Goal: Transaction & Acquisition: Purchase product/service

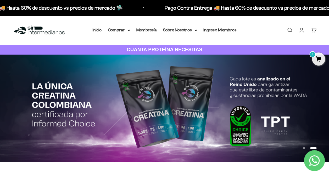
click at [313, 31] on link "Carrito 0" at bounding box center [314, 30] width 6 height 6
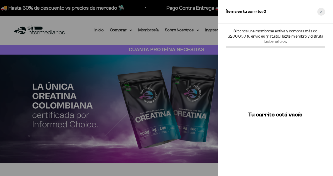
click at [323, 15] on div "Close cart" at bounding box center [321, 12] width 8 height 8
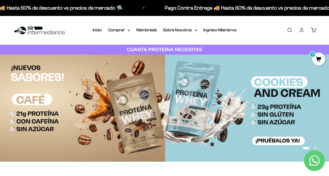
click at [301, 31] on link "Iniciar sesión" at bounding box center [302, 30] width 6 height 6
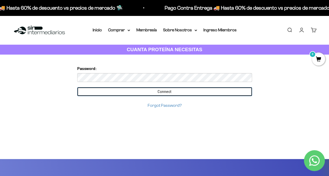
click at [201, 89] on input "Connect" at bounding box center [164, 91] width 175 height 9
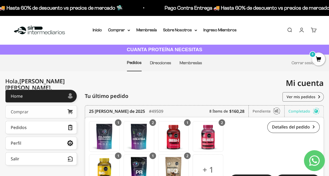
click at [53, 115] on link "Comprar" at bounding box center [41, 111] width 72 height 13
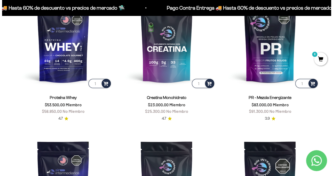
scroll to position [215, 0]
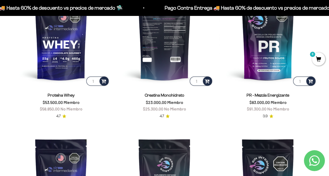
click at [202, 81] on input "1" at bounding box center [201, 81] width 22 height 9
type input "2"
click at [199, 80] on input "2" at bounding box center [201, 81] width 22 height 9
click at [205, 81] on span at bounding box center [207, 81] width 5 height 6
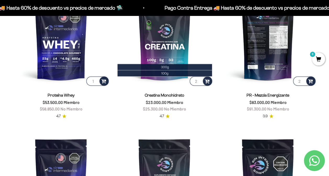
type input "2"
click at [303, 80] on input "2" at bounding box center [304, 81] width 22 height 9
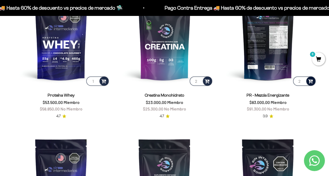
click at [310, 81] on span at bounding box center [310, 81] width 5 height 6
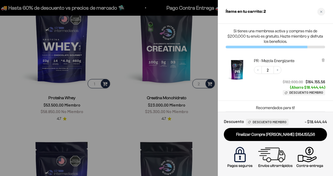
click at [200, 120] on div at bounding box center [166, 88] width 333 height 176
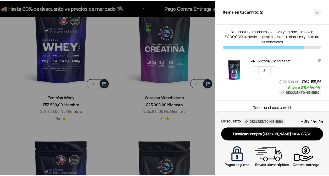
scroll to position [214, 0]
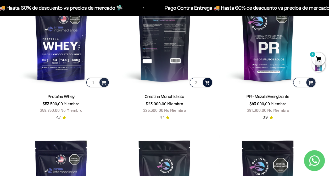
click at [206, 82] on span at bounding box center [207, 82] width 5 height 6
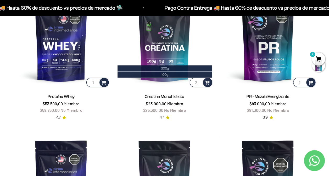
click at [317, 60] on span "2" at bounding box center [318, 59] width 13 height 13
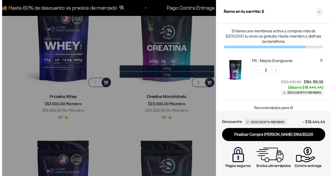
scroll to position [215, 0]
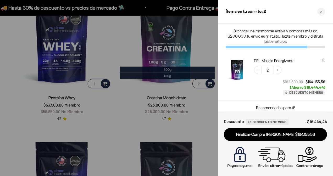
drag, startPoint x: 332, startPoint y: 94, endPoint x: 333, endPoint y: 60, distance: 33.5
click at [208, 104] on div at bounding box center [166, 88] width 333 height 176
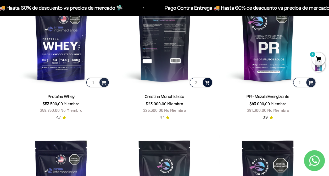
scroll to position [214, 0]
click at [208, 82] on span at bounding box center [207, 82] width 5 height 6
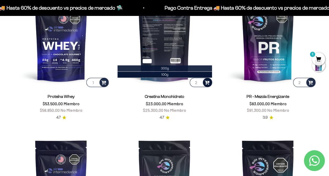
click at [178, 71] on li "300g" at bounding box center [164, 68] width 94 height 6
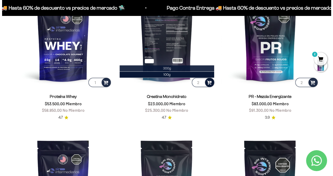
scroll to position [215, 0]
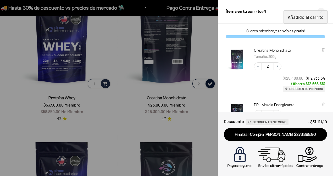
click at [209, 123] on div at bounding box center [166, 88] width 333 height 176
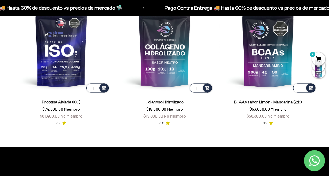
scroll to position [361, 0]
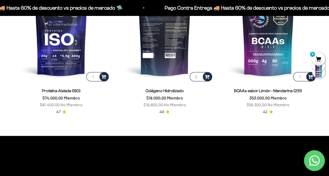
type input "2"
click at [199, 75] on input "2" at bounding box center [201, 76] width 22 height 9
click at [207, 76] on span at bounding box center [207, 77] width 5 height 6
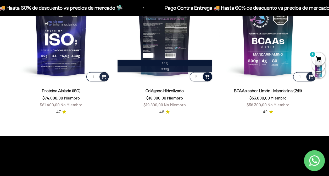
click at [163, 69] on span "300g" at bounding box center [165, 69] width 8 height 4
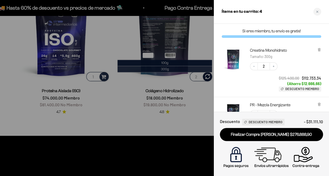
scroll to position [364, 0]
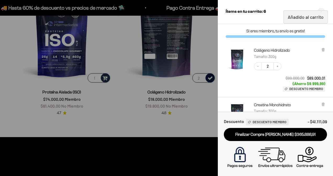
click at [212, 41] on div at bounding box center [166, 88] width 333 height 176
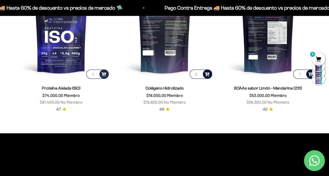
click at [309, 73] on span at bounding box center [310, 74] width 5 height 6
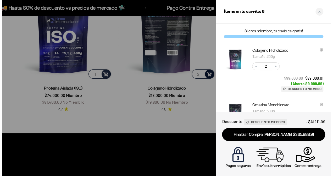
scroll to position [367, 0]
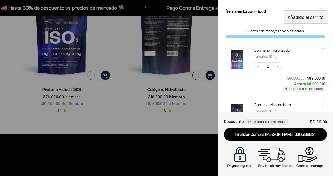
click at [206, 43] on div at bounding box center [166, 88] width 333 height 176
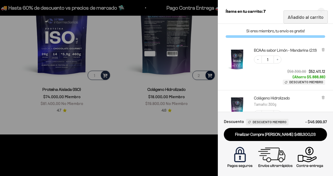
click at [192, 109] on div at bounding box center [166, 88] width 333 height 176
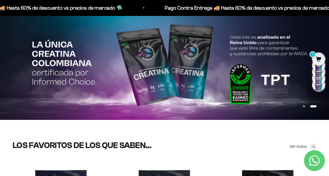
scroll to position [0, 0]
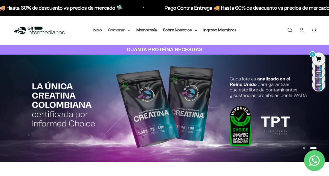
click at [124, 30] on summary "Comprar" at bounding box center [119, 30] width 22 height 7
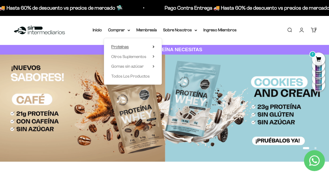
click at [144, 44] on summary "Proteínas" at bounding box center [132, 46] width 43 height 7
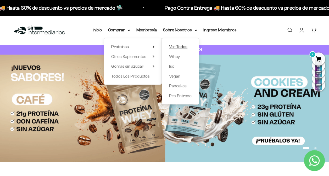
click at [180, 47] on span "Ver Todos" at bounding box center [178, 46] width 18 height 4
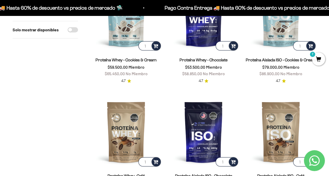
scroll to position [217, 0]
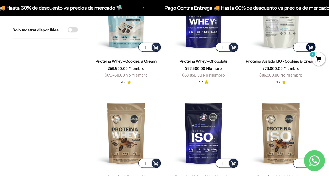
click at [310, 49] on span at bounding box center [310, 47] width 5 height 6
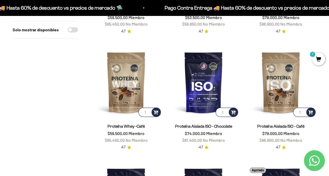
scroll to position [288, 0]
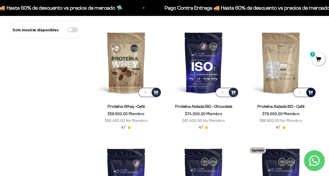
click at [313, 93] on div at bounding box center [310, 92] width 9 height 9
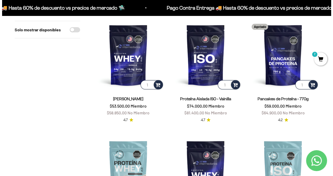
scroll to position [0, 0]
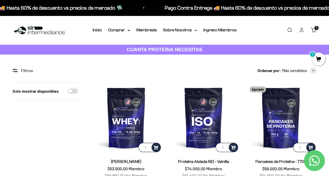
click at [317, 55] on span "7" at bounding box center [318, 59] width 13 height 13
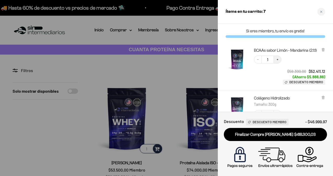
click at [278, 58] on icon "Increase quantity" at bounding box center [277, 59] width 3 height 3
click at [321, 13] on div "Close cart" at bounding box center [321, 12] width 8 height 8
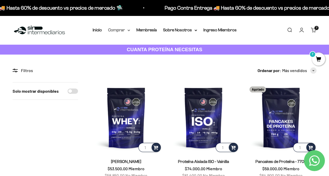
click at [123, 31] on summary "Comprar" at bounding box center [119, 30] width 22 height 7
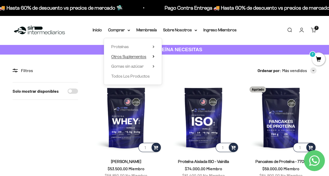
click at [137, 58] on span "Otros Suplementos" at bounding box center [128, 56] width 35 height 4
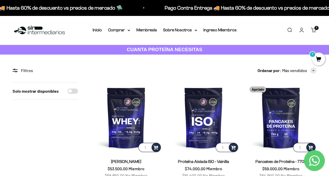
click at [318, 60] on span "7" at bounding box center [318, 59] width 13 height 13
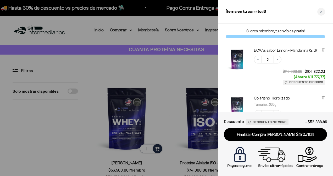
click at [330, 43] on div "BCAAs sabor Limón - Mandarina (2:1:1) Decrease quantity 2 Increase quantity $11…" at bounding box center [275, 67] width 115 height 48
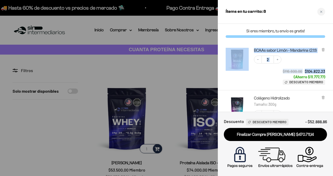
drag, startPoint x: 330, startPoint y: 30, endPoint x: 332, endPoint y: 59, distance: 29.1
click at [332, 59] on div "Si eres miembro, tu envío es gratis! BCAAs sabor Limón - Mandarina (2:1:1) Decr…" at bounding box center [275, 68] width 115 height 88
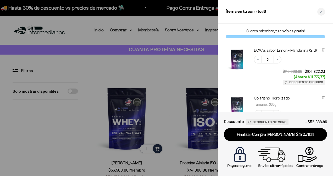
click at [206, 68] on div at bounding box center [166, 88] width 333 height 176
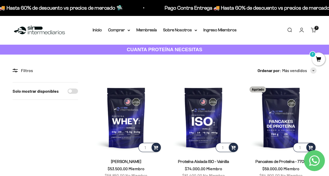
click at [320, 61] on span "7" at bounding box center [318, 59] width 13 height 13
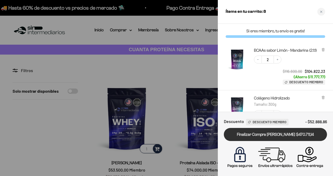
click at [302, 137] on link "Finalizar Compra Segura $470.711,14" at bounding box center [275, 134] width 103 height 13
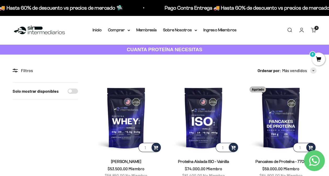
click at [124, 35] on div "Menú [GEOGRAPHIC_DATA] Inicio Comprar Proteínas Ver Todos Whey Iso Vegan Pancak…" at bounding box center [164, 30] width 329 height 29
click at [126, 32] on summary "Comprar" at bounding box center [119, 30] width 22 height 7
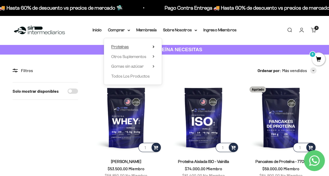
click at [142, 46] on summary "Proteínas" at bounding box center [132, 46] width 43 height 7
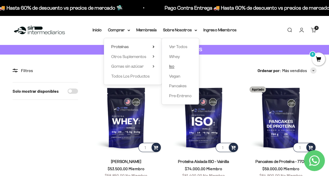
click at [179, 66] on link "Iso" at bounding box center [180, 66] width 23 height 7
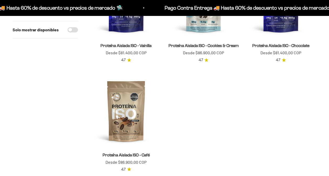
scroll to position [124, 0]
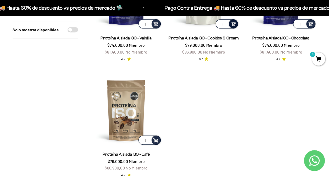
click at [232, 23] on span at bounding box center [233, 24] width 5 height 6
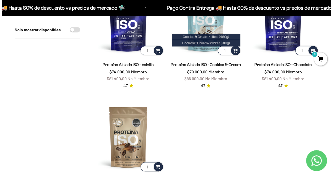
scroll to position [92, 0]
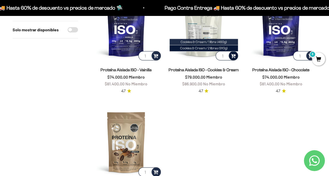
click at [225, 42] on span "Cookies & Cream / 1 libra (460g)" at bounding box center [204, 42] width 46 height 4
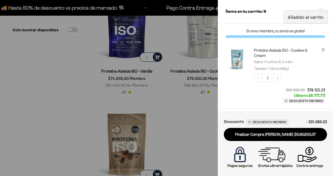
click at [186, 135] on div at bounding box center [166, 88] width 333 height 176
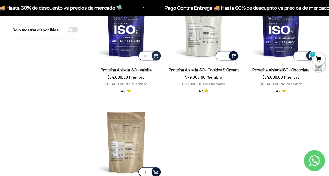
click at [158, 173] on span at bounding box center [155, 172] width 5 height 6
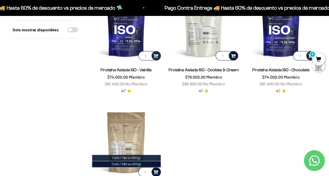
click at [139, 158] on span "Café / 1 libra (460g)" at bounding box center [126, 158] width 28 height 4
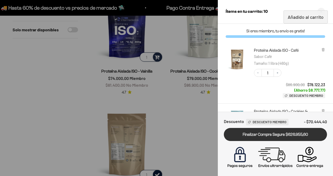
click at [287, 136] on link "Finalizar Compra Segura $626.955,60" at bounding box center [275, 134] width 103 height 13
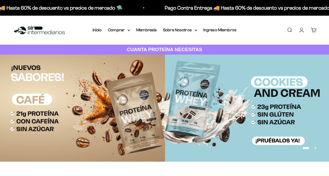
click at [304, 29] on link "Cuenta" at bounding box center [302, 30] width 6 height 6
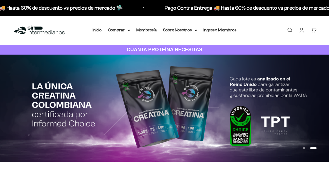
click at [299, 30] on link "Cuenta" at bounding box center [302, 30] width 6 height 6
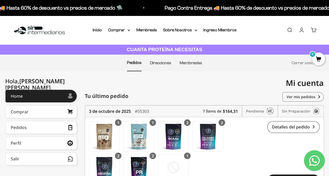
click at [299, 30] on link "Cuenta" at bounding box center [302, 30] width 6 height 6
click at [22, 146] on link "Perfil" at bounding box center [41, 143] width 72 height 13
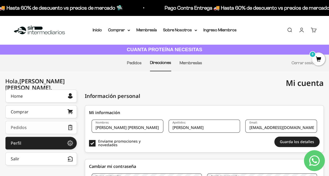
click at [38, 130] on link "Pedidos" at bounding box center [41, 127] width 72 height 13
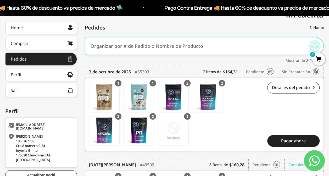
scroll to position [71, 0]
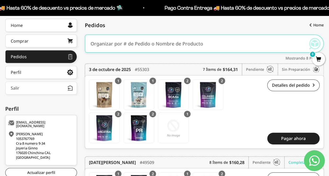
click at [15, 86] on div "Salir" at bounding box center [15, 88] width 9 height 4
